Goal: Check status: Check status

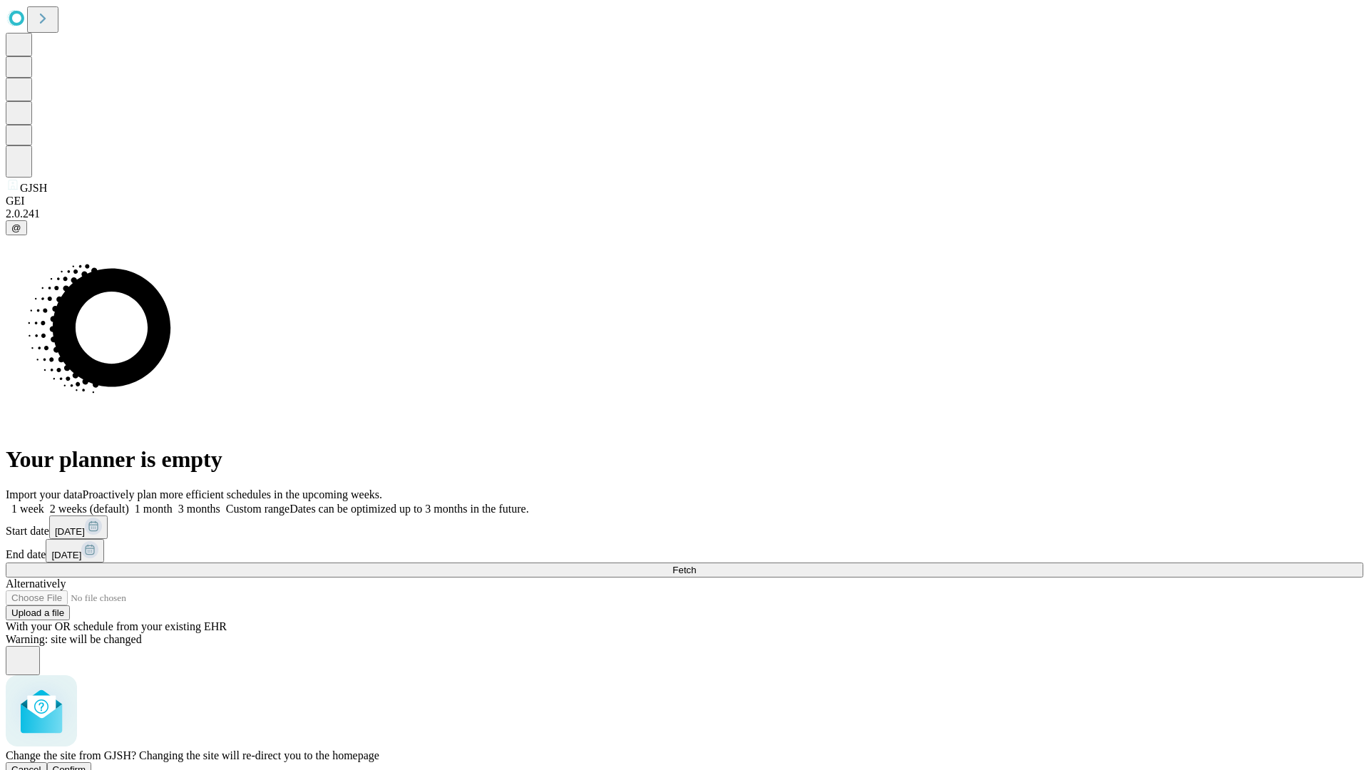
click at [86, 764] on span "Confirm" at bounding box center [70, 769] width 34 height 11
click at [129, 503] on label "2 weeks (default)" at bounding box center [86, 509] width 85 height 12
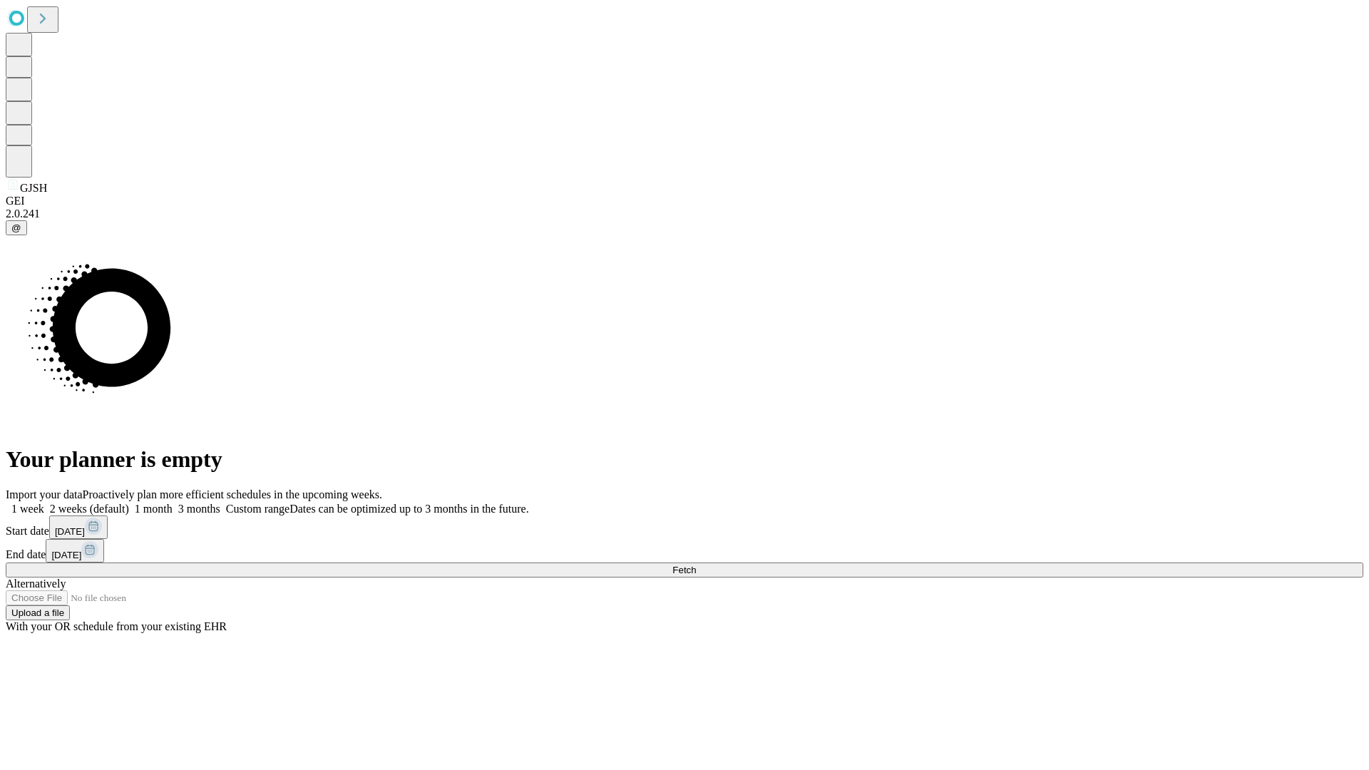
click at [696, 565] on span "Fetch" at bounding box center [684, 570] width 24 height 11
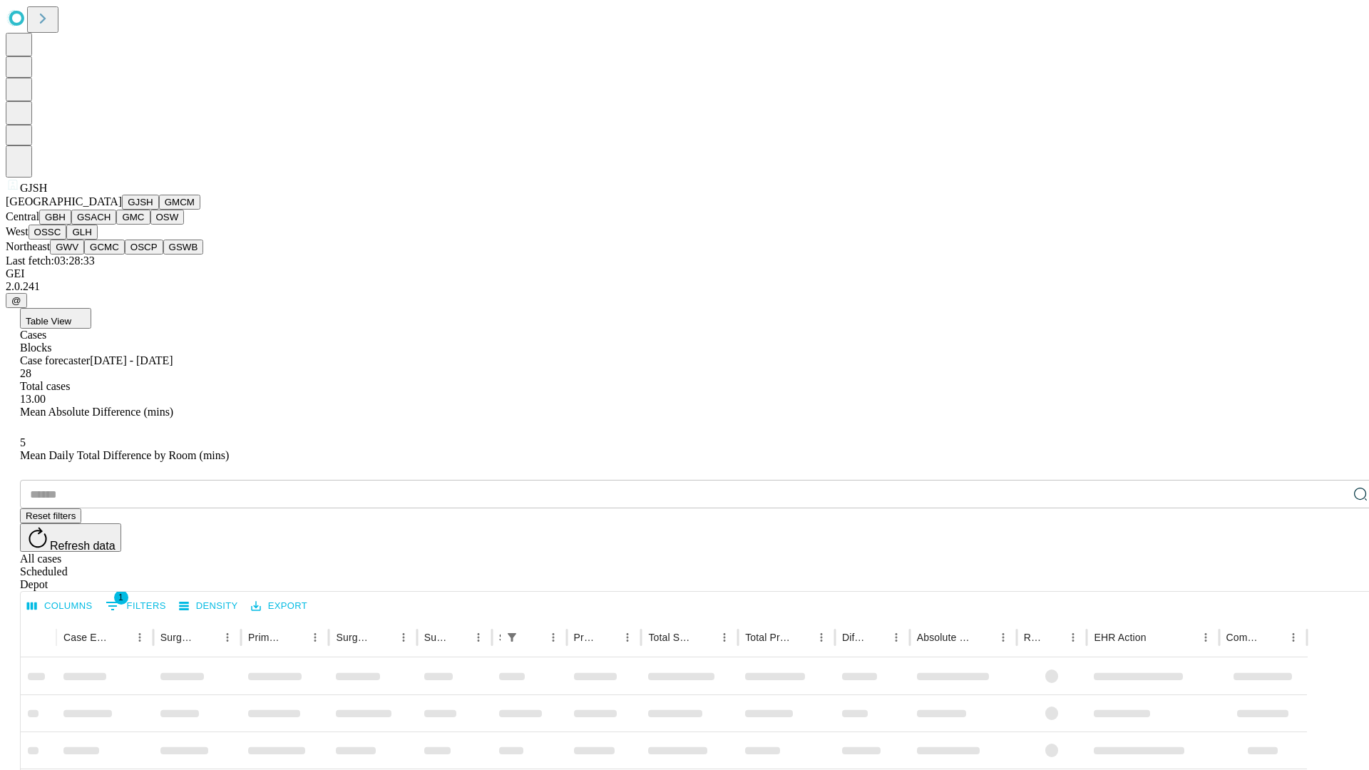
click at [159, 210] on button "GMCM" at bounding box center [179, 202] width 41 height 15
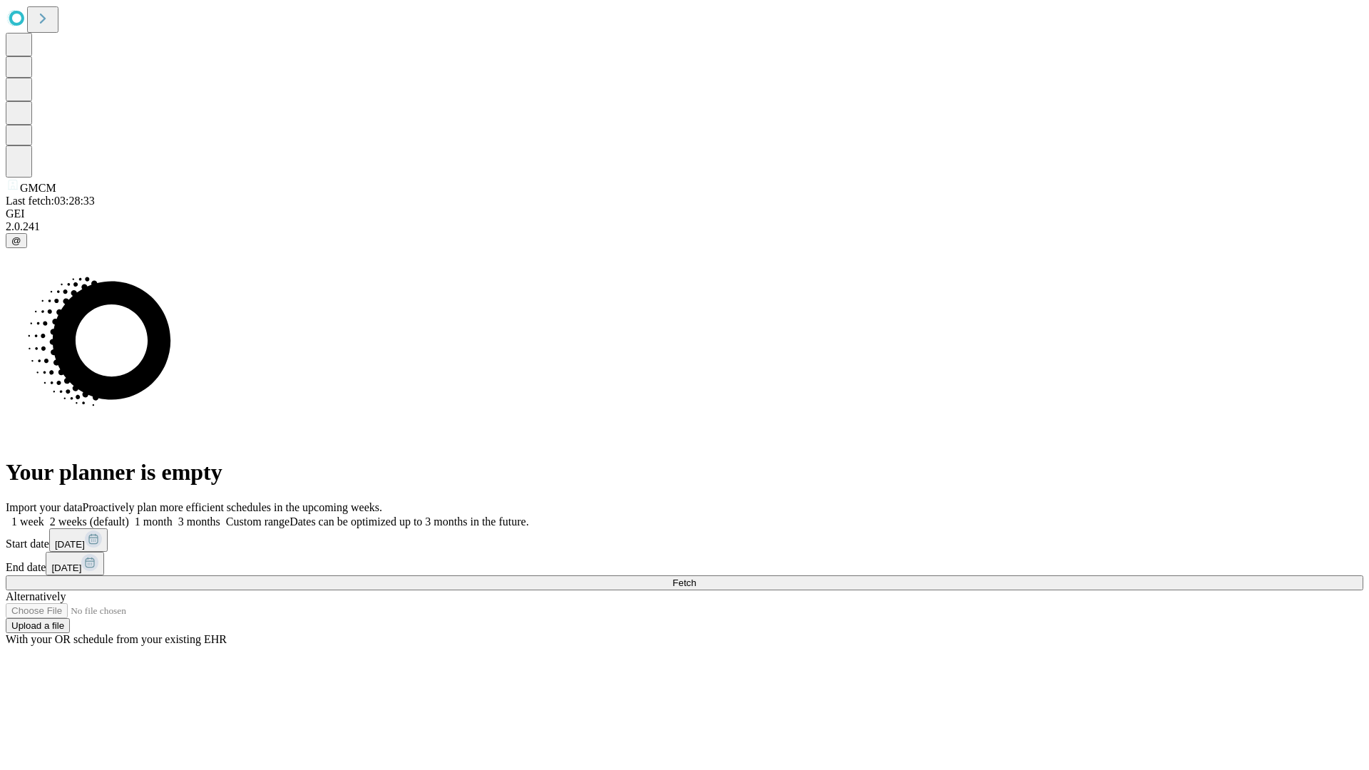
click at [129, 516] on label "2 weeks (default)" at bounding box center [86, 522] width 85 height 12
click at [696, 578] on span "Fetch" at bounding box center [684, 583] width 24 height 11
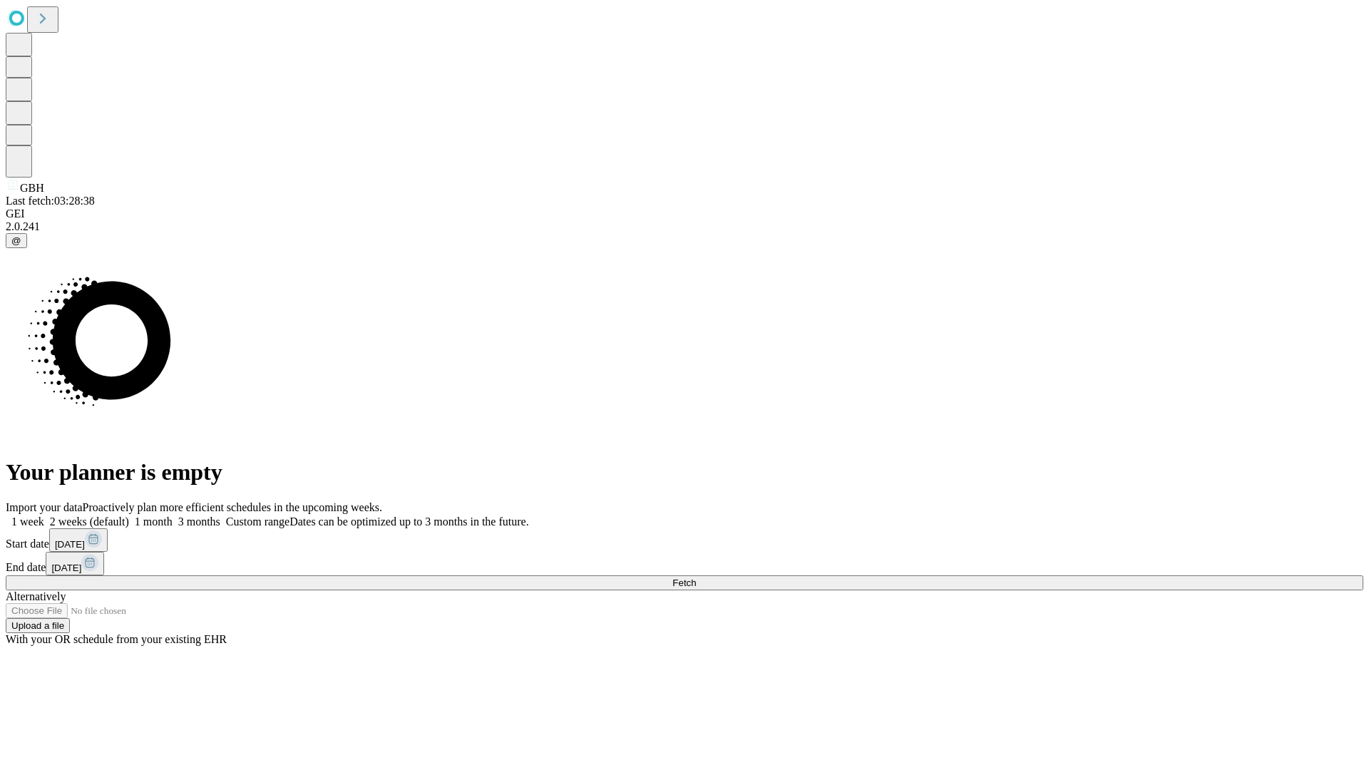
click at [129, 516] on label "2 weeks (default)" at bounding box center [86, 522] width 85 height 12
click at [696, 578] on span "Fetch" at bounding box center [684, 583] width 24 height 11
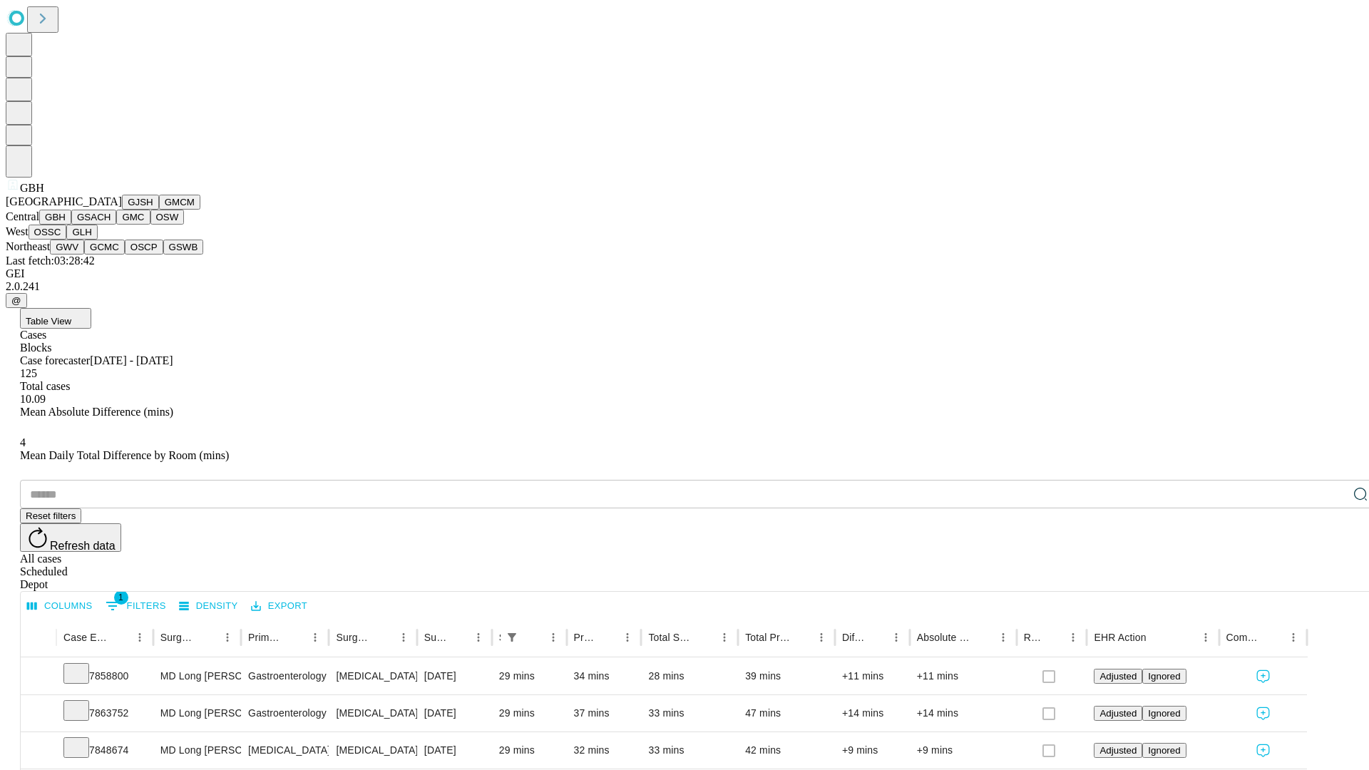
click at [111, 225] on button "GSACH" at bounding box center [93, 217] width 45 height 15
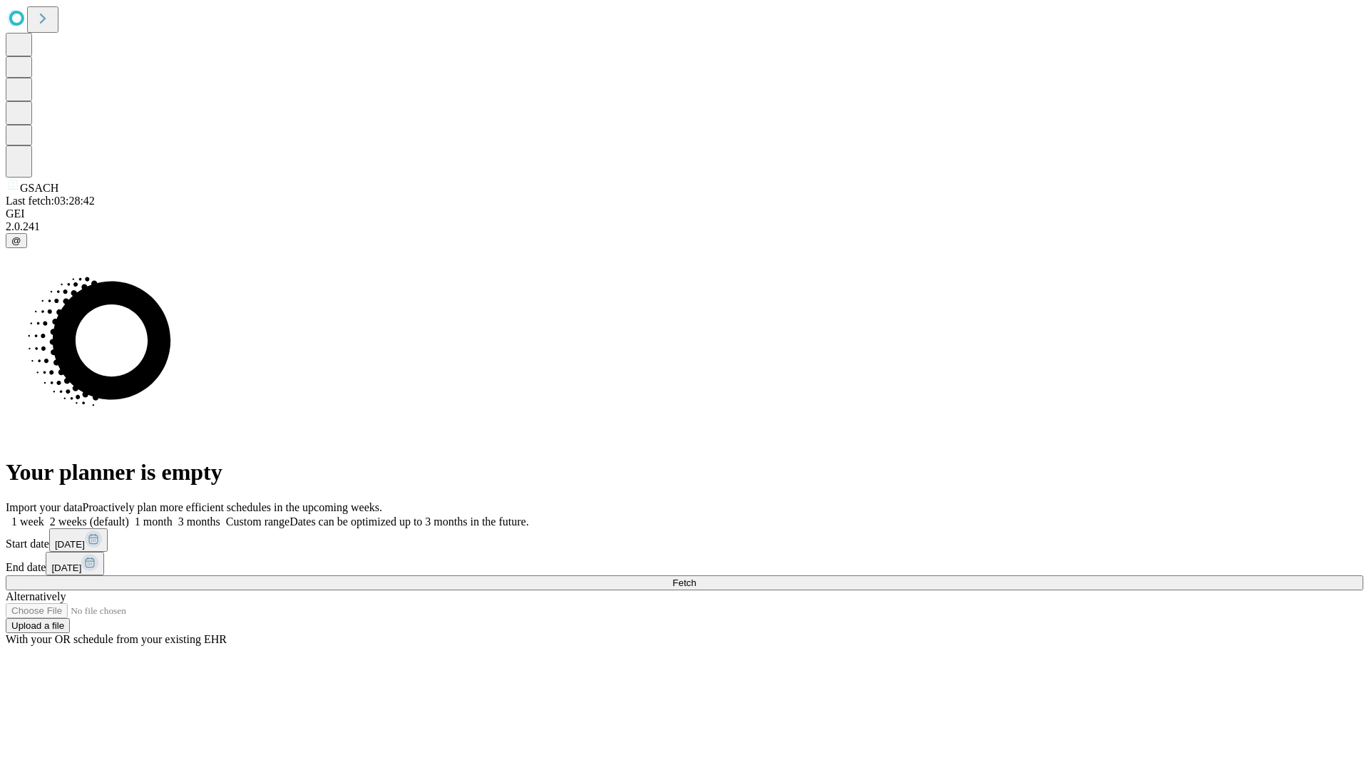
click at [129, 516] on label "2 weeks (default)" at bounding box center [86, 522] width 85 height 12
click at [696, 578] on span "Fetch" at bounding box center [684, 583] width 24 height 11
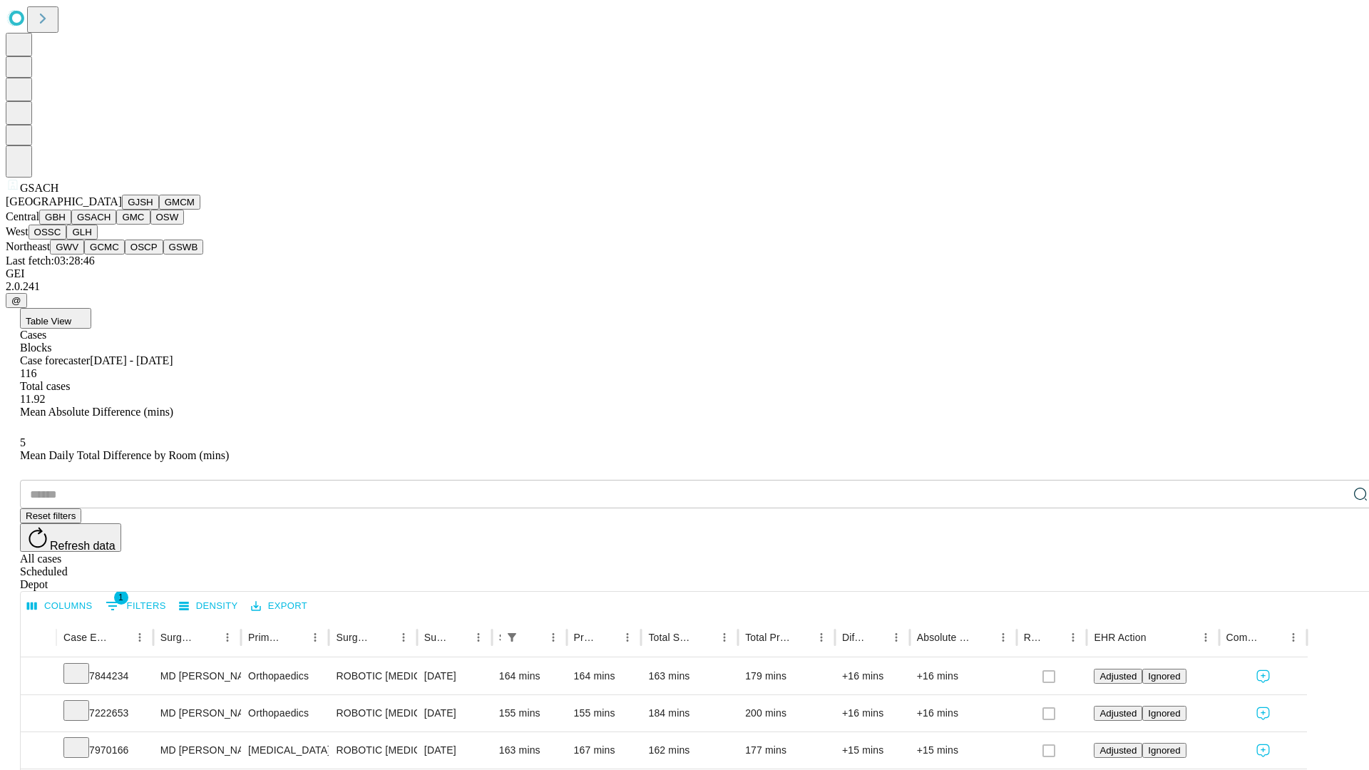
click at [116, 225] on button "GMC" at bounding box center [133, 217] width 34 height 15
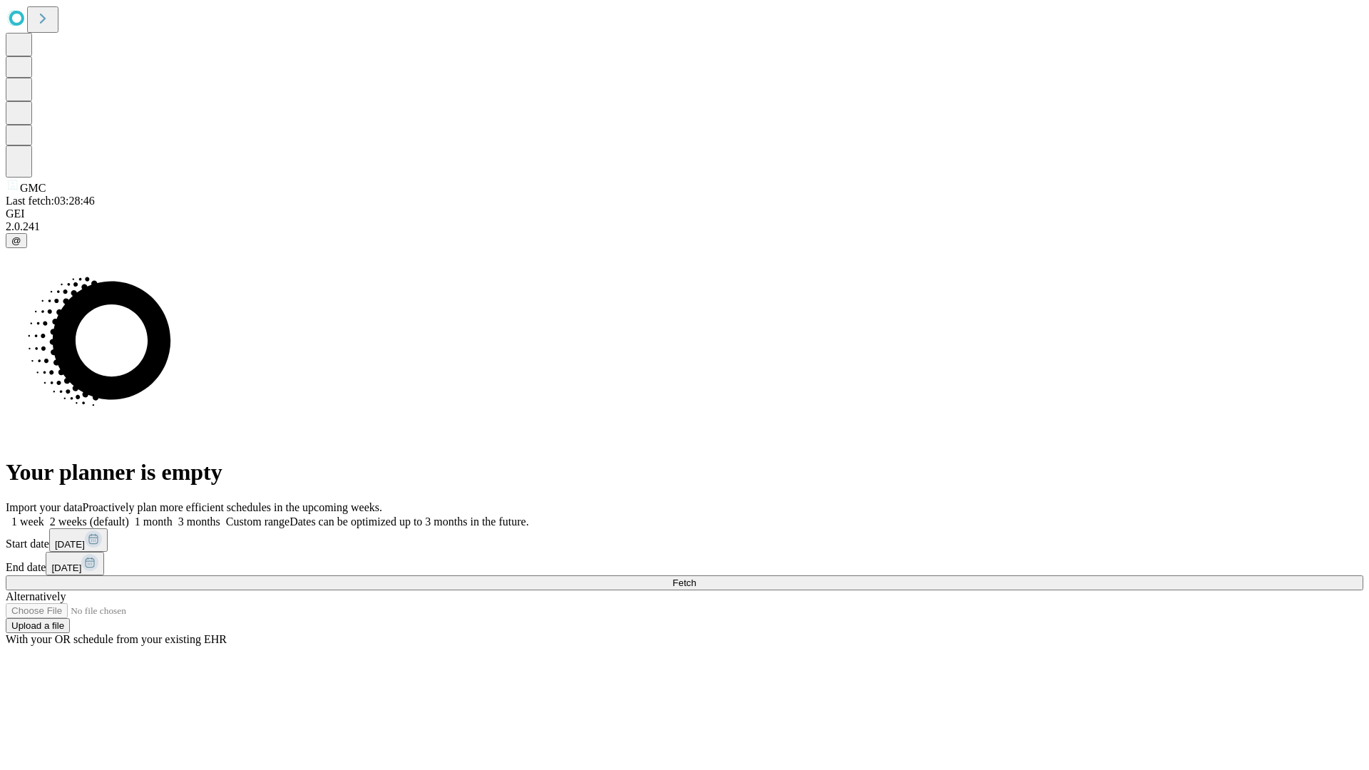
click at [129, 516] on label "2 weeks (default)" at bounding box center [86, 522] width 85 height 12
click at [696, 578] on span "Fetch" at bounding box center [684, 583] width 24 height 11
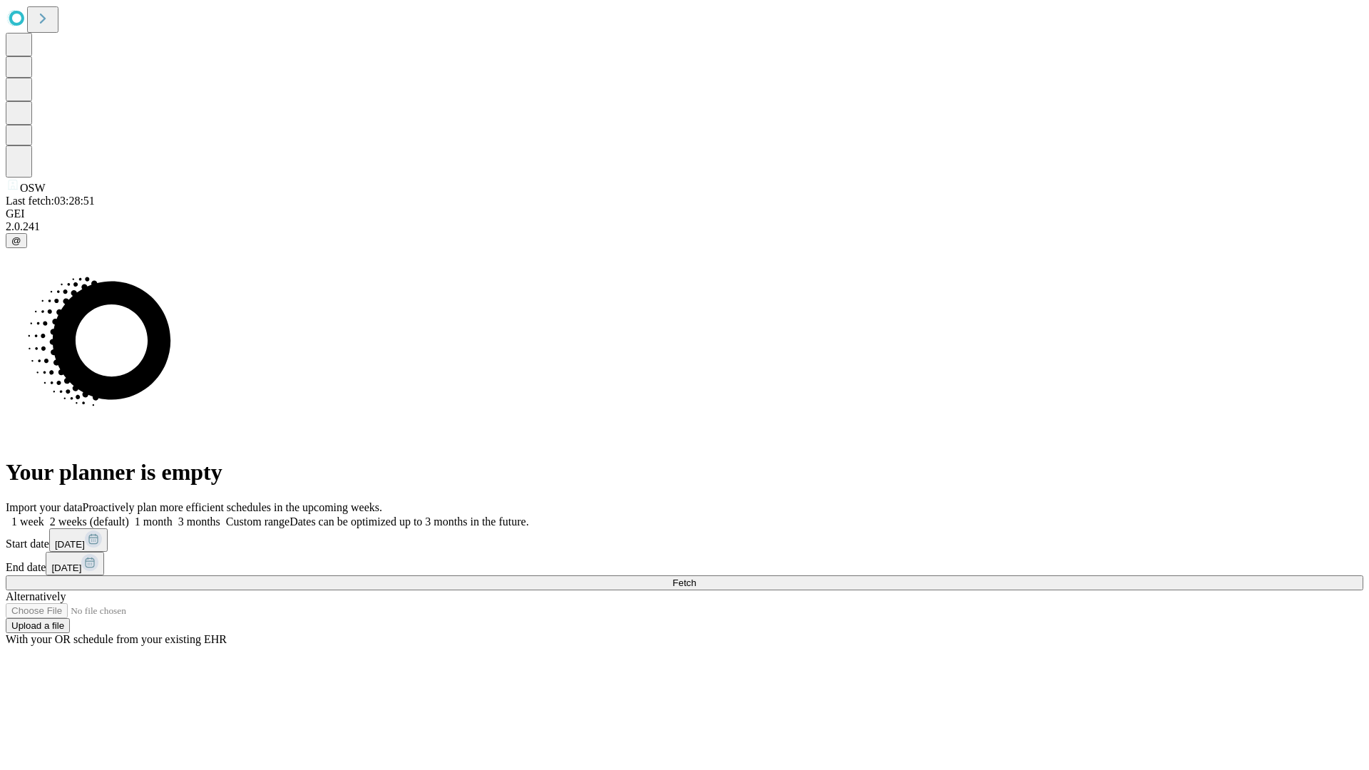
click at [129, 516] on label "2 weeks (default)" at bounding box center [86, 522] width 85 height 12
click at [696, 578] on span "Fetch" at bounding box center [684, 583] width 24 height 11
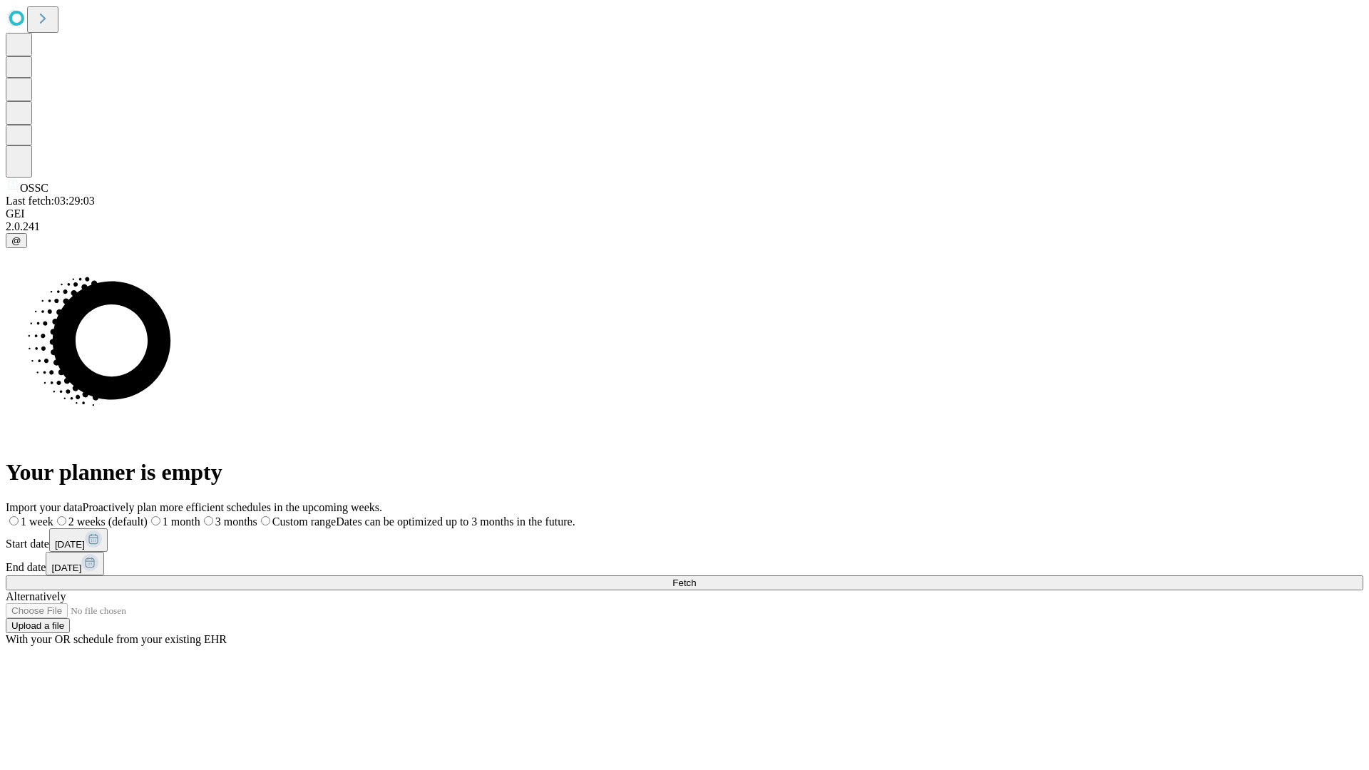
click at [148, 516] on label "2 weeks (default)" at bounding box center [100, 522] width 94 height 12
click at [696, 578] on span "Fetch" at bounding box center [684, 583] width 24 height 11
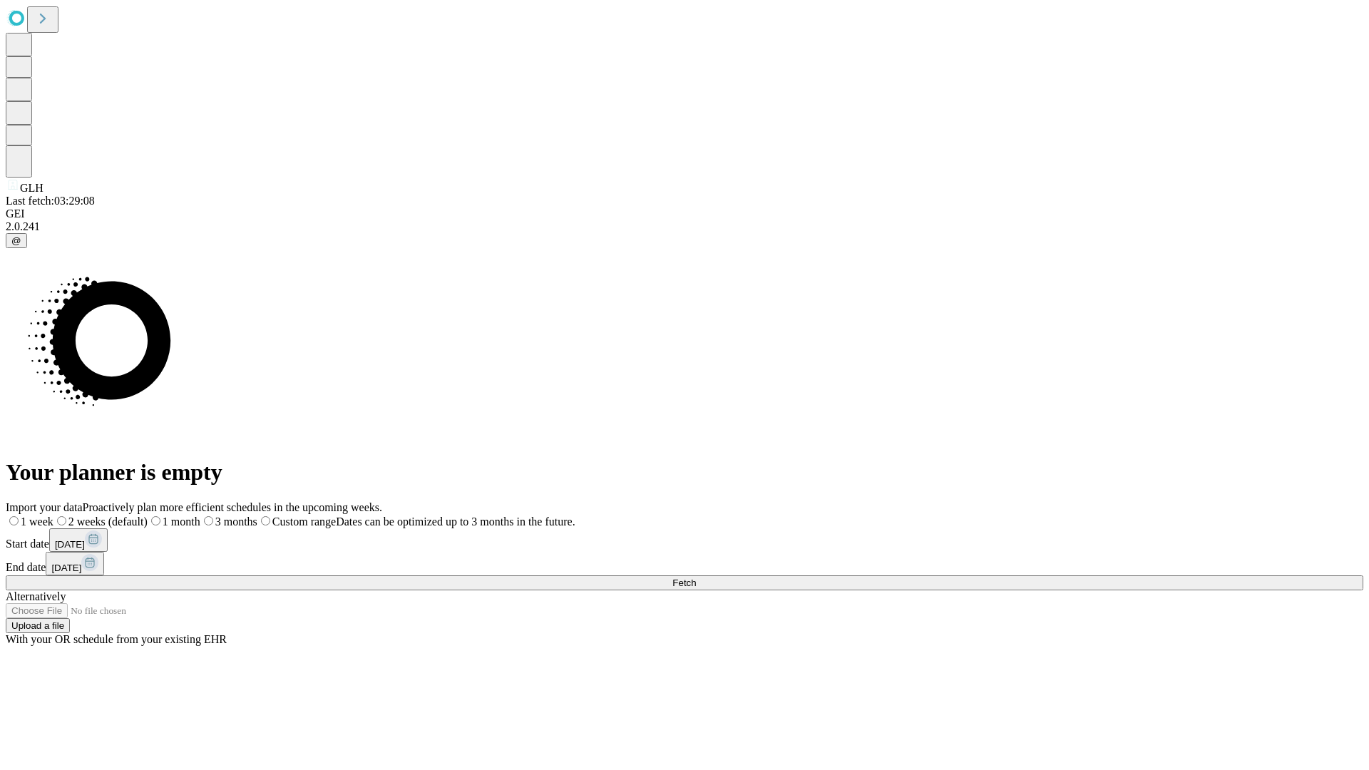
click at [148, 516] on label "2 weeks (default)" at bounding box center [100, 522] width 94 height 12
click at [696, 578] on span "Fetch" at bounding box center [684, 583] width 24 height 11
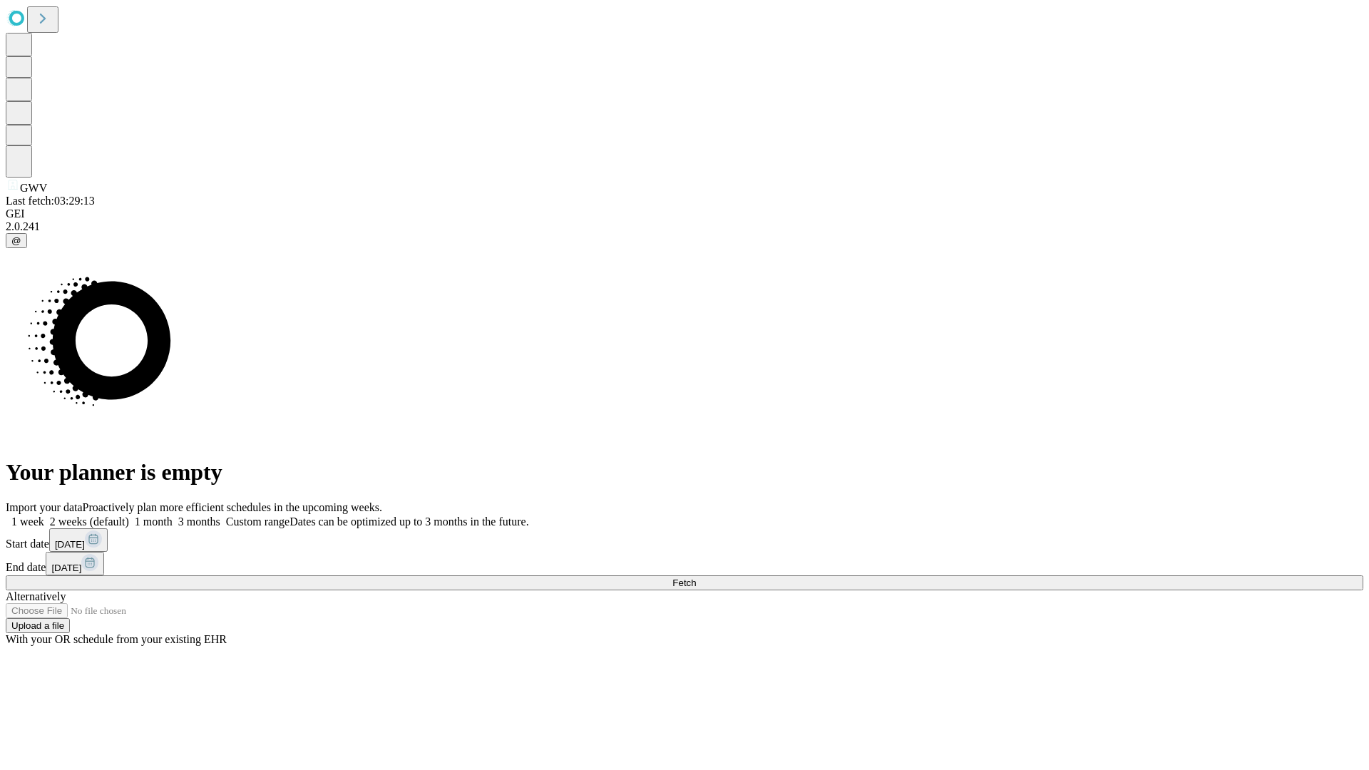
click at [129, 516] on label "2 weeks (default)" at bounding box center [86, 522] width 85 height 12
click at [696, 578] on span "Fetch" at bounding box center [684, 583] width 24 height 11
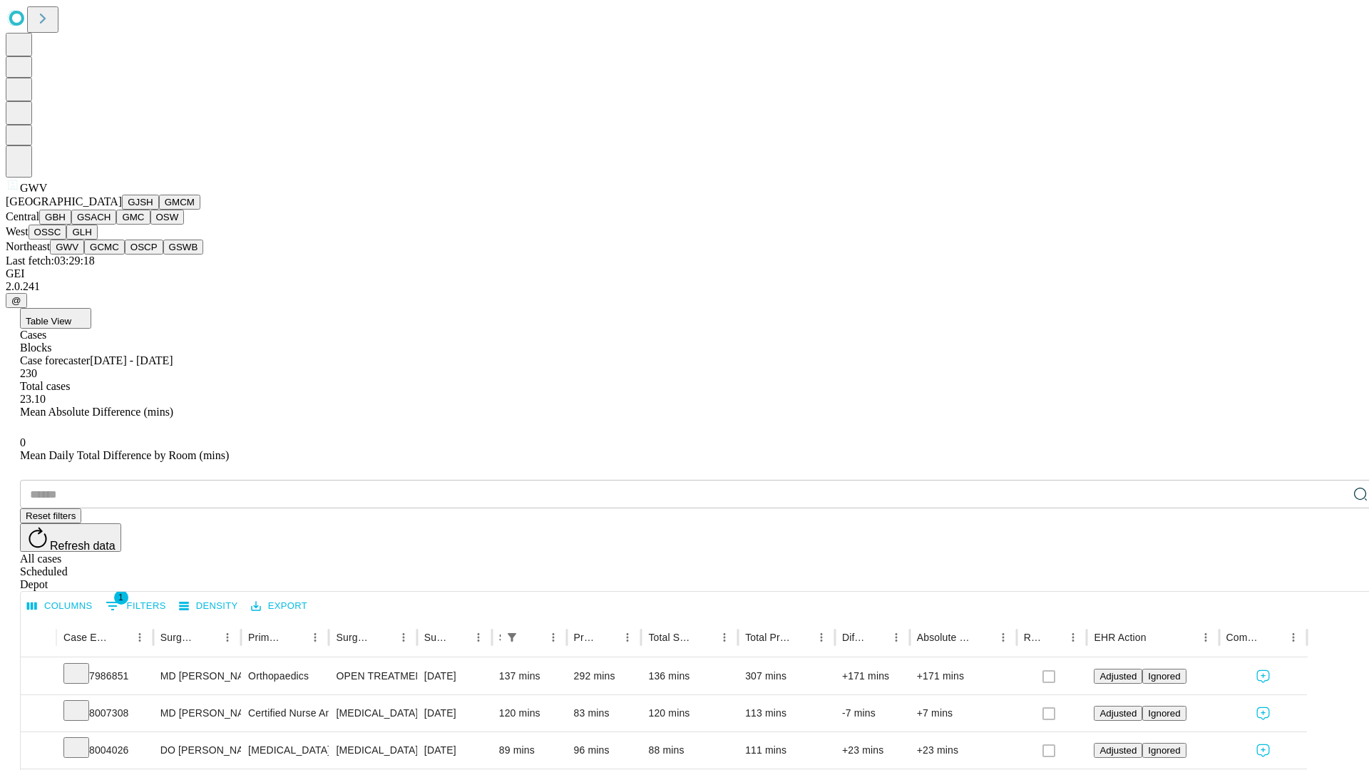
click at [111, 255] on button "GCMC" at bounding box center [104, 247] width 41 height 15
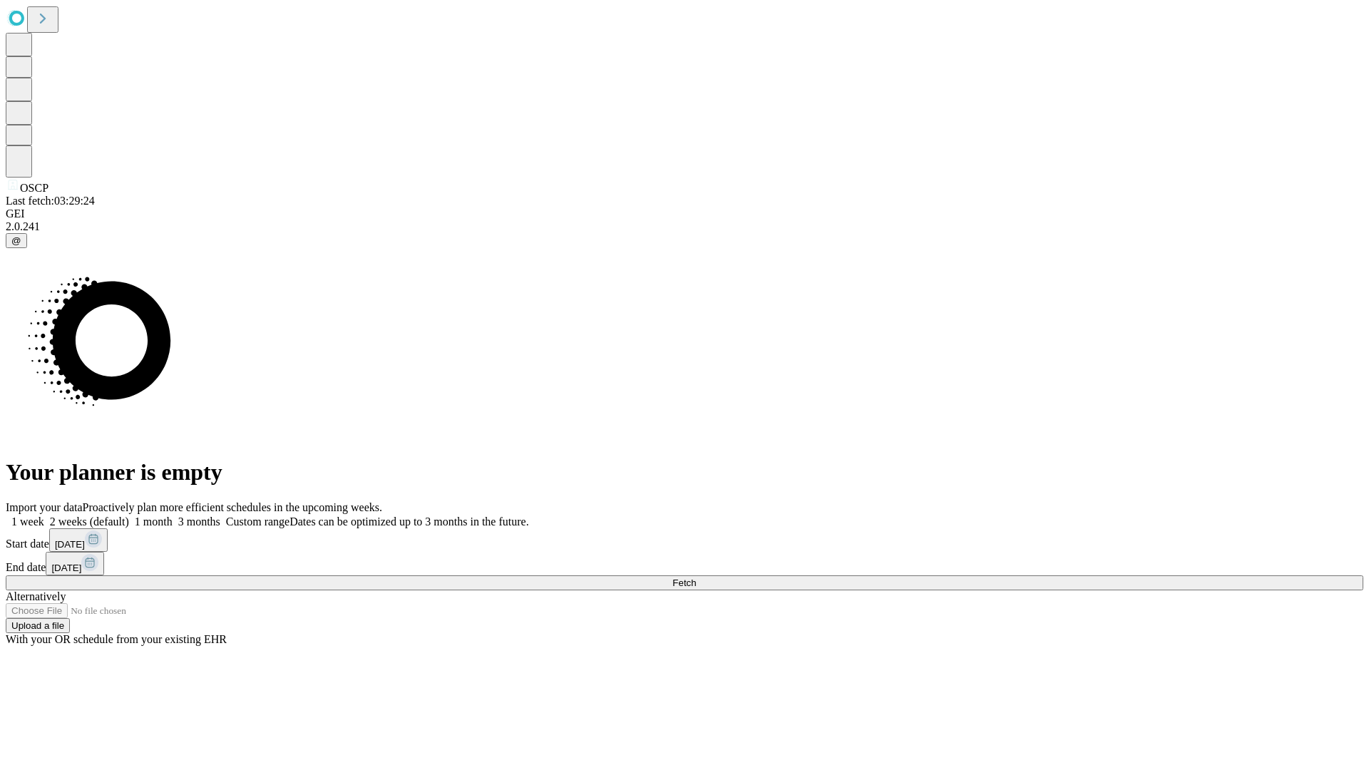
click at [129, 516] on label "2 weeks (default)" at bounding box center [86, 522] width 85 height 12
click at [696, 578] on span "Fetch" at bounding box center [684, 583] width 24 height 11
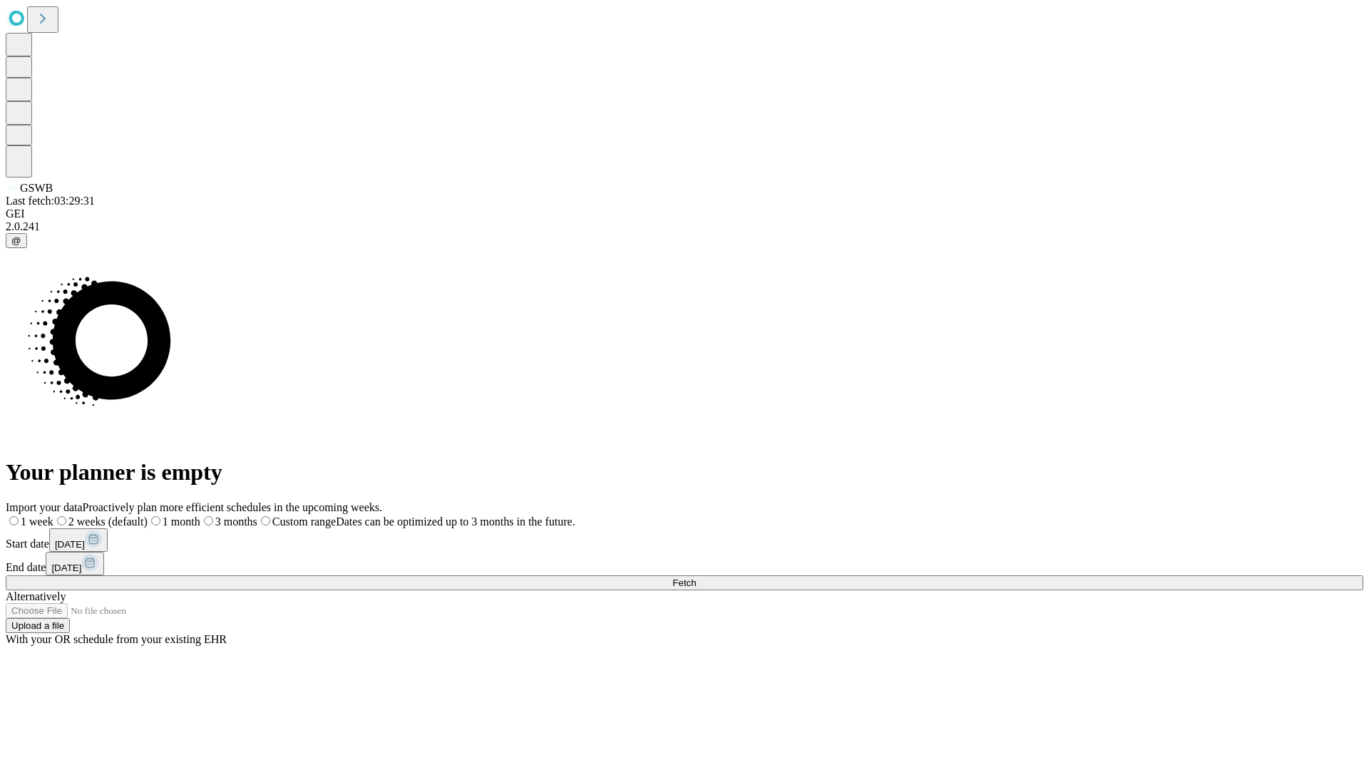
click at [148, 516] on label "2 weeks (default)" at bounding box center [100, 522] width 94 height 12
click at [696, 578] on span "Fetch" at bounding box center [684, 583] width 24 height 11
